Goal: Task Accomplishment & Management: Use online tool/utility

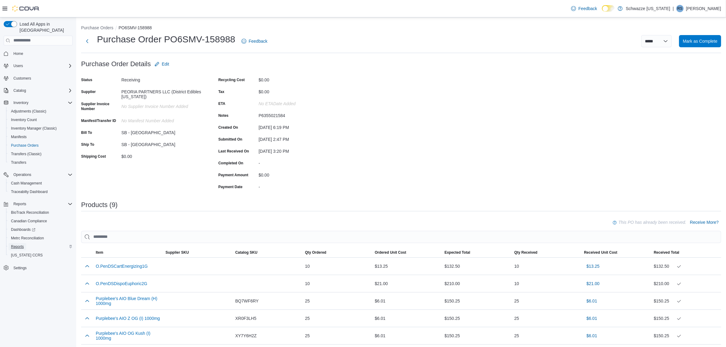
click at [20, 244] on span "Reports" at bounding box center [17, 246] width 13 height 5
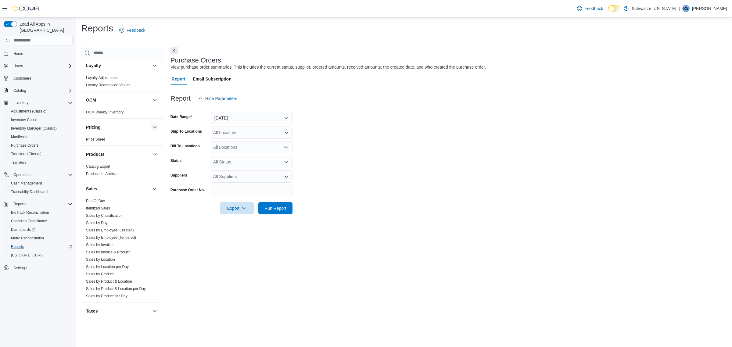
scroll to position [305, 0]
click at [113, 260] on link "Sales by Location" at bounding box center [100, 258] width 29 height 4
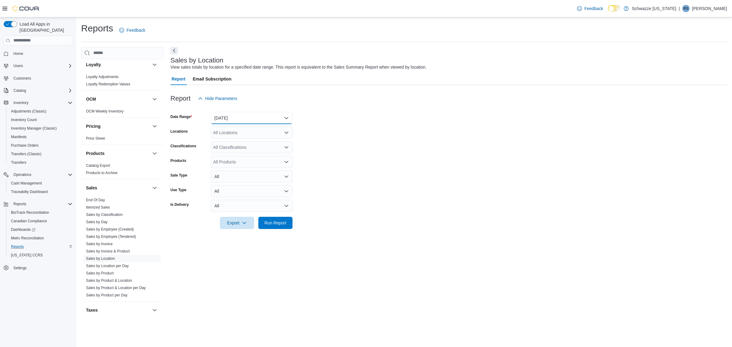
click at [247, 116] on button "[DATE]" at bounding box center [252, 118] width 82 height 12
click at [242, 142] on span "[DATE]" at bounding box center [254, 142] width 69 height 7
click at [238, 132] on div "All Locations" at bounding box center [252, 132] width 82 height 12
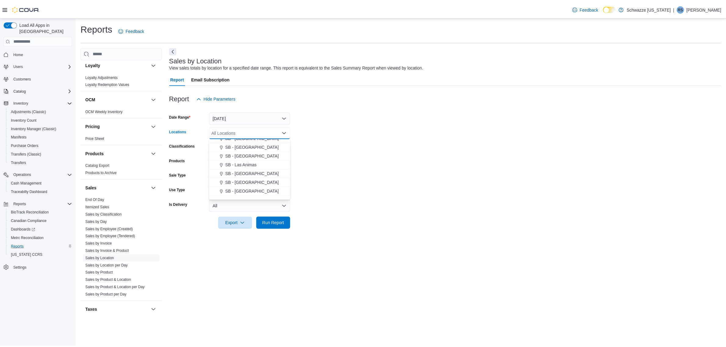
scroll to position [152, 0]
click at [253, 185] on span "SB - [GEOGRAPHIC_DATA]" at bounding box center [254, 185] width 54 height 6
click at [337, 213] on div at bounding box center [448, 214] width 556 height 5
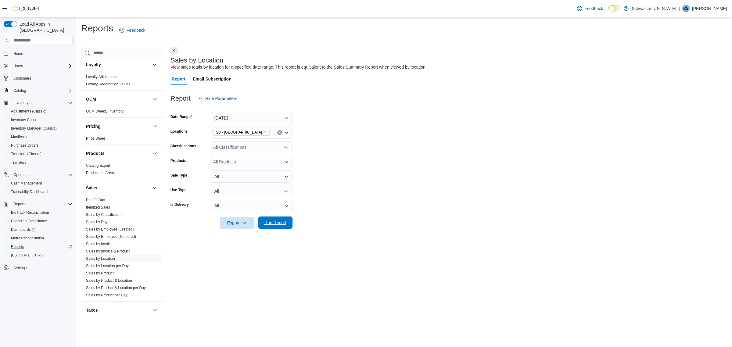
click at [268, 222] on span "Run Report" at bounding box center [275, 222] width 22 height 6
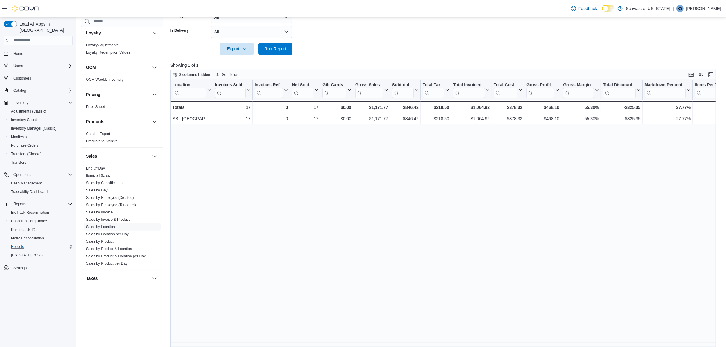
scroll to position [179, 0]
